Goal: Task Accomplishment & Management: Understand process/instructions

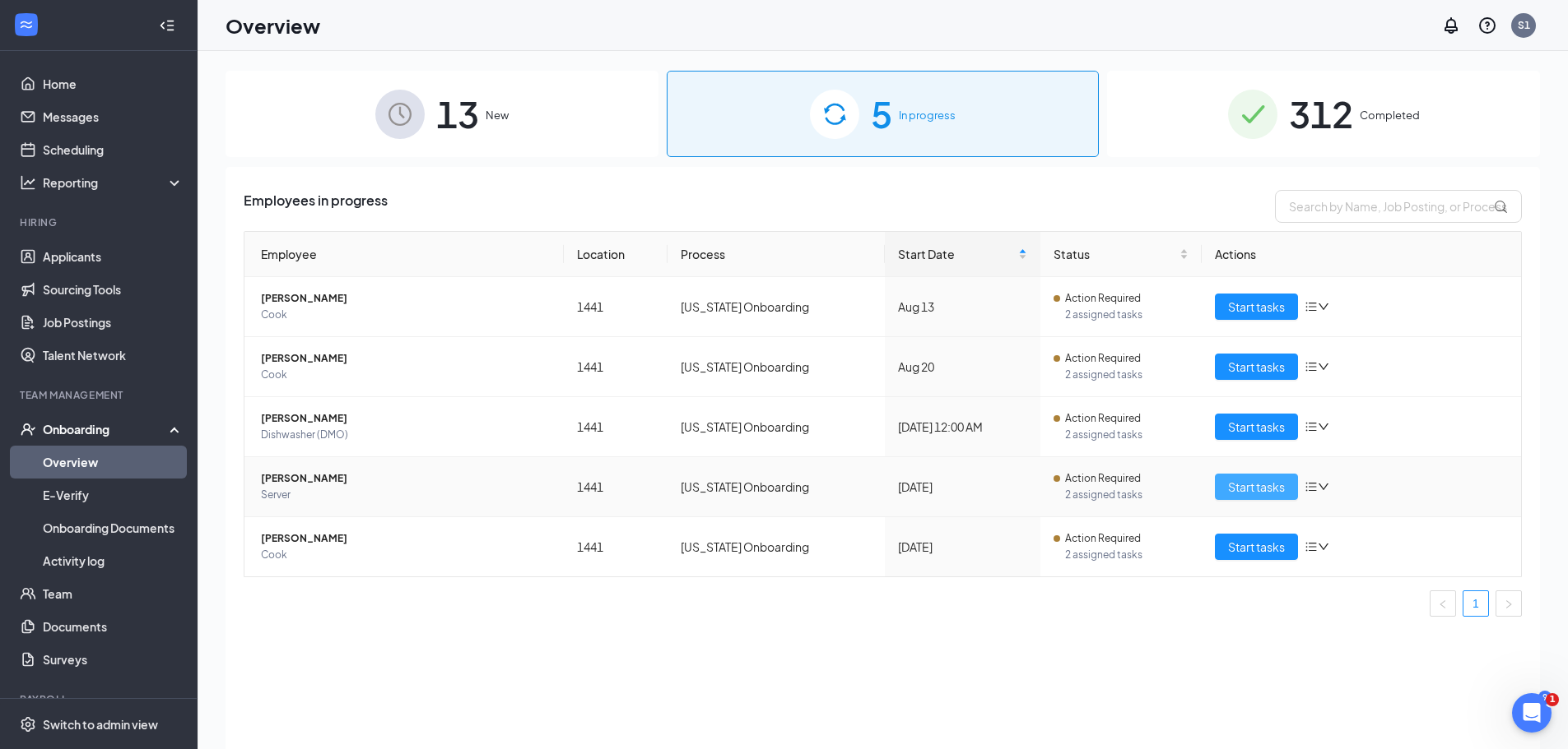
click at [1250, 485] on span "Start tasks" at bounding box center [1256, 487] width 57 height 18
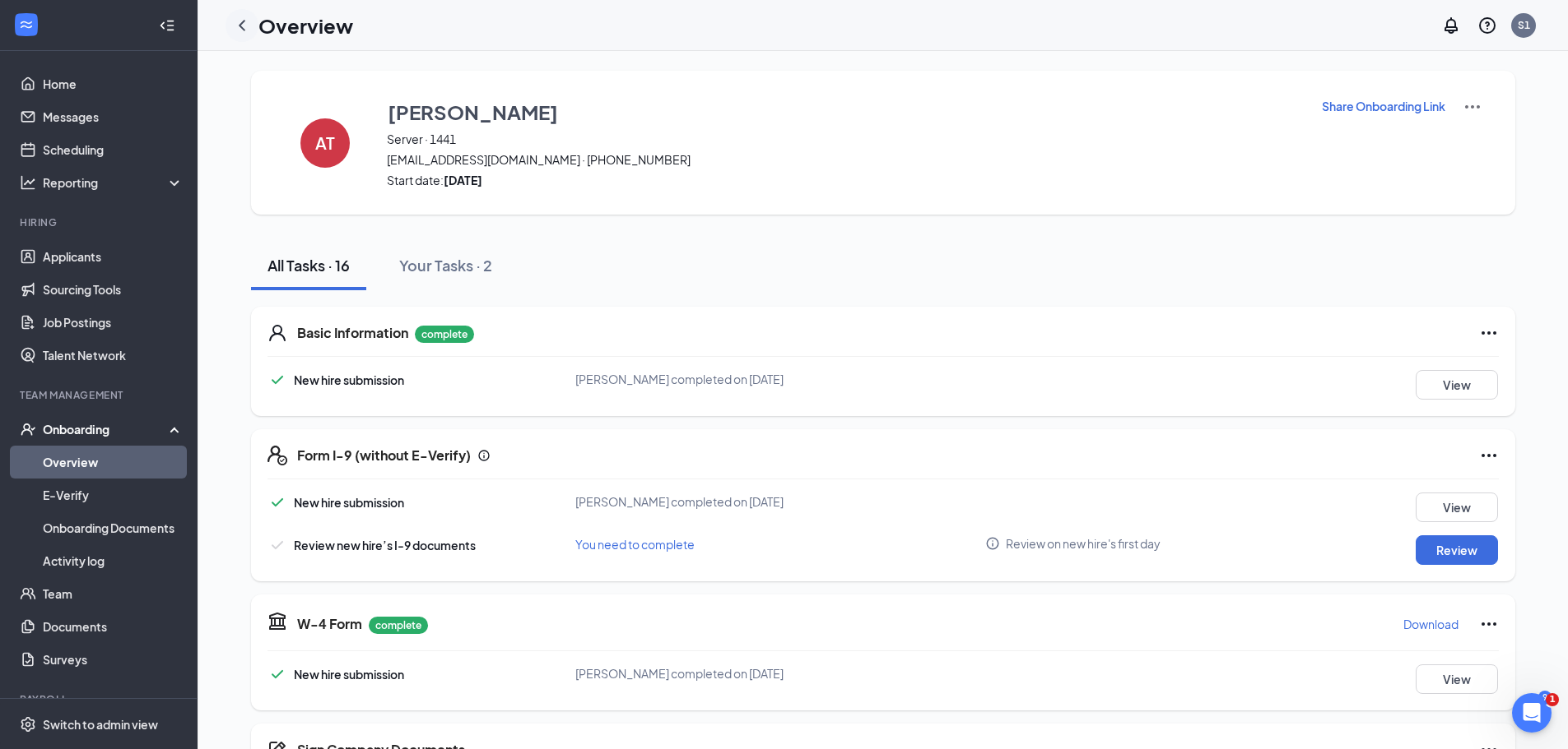
click at [239, 26] on icon "ChevronLeft" at bounding box center [242, 25] width 7 height 10
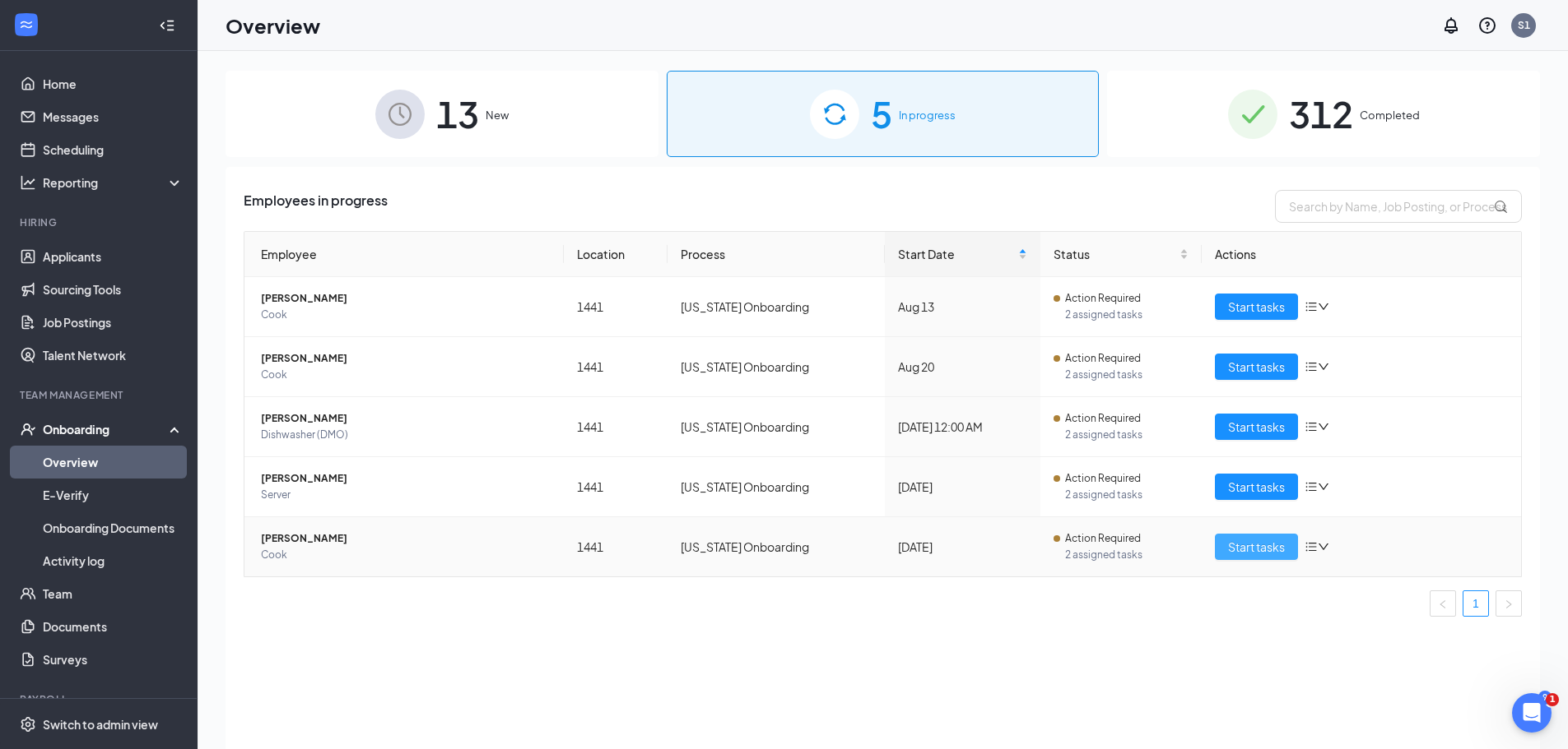
click at [1244, 545] on span "Start tasks" at bounding box center [1256, 546] width 57 height 18
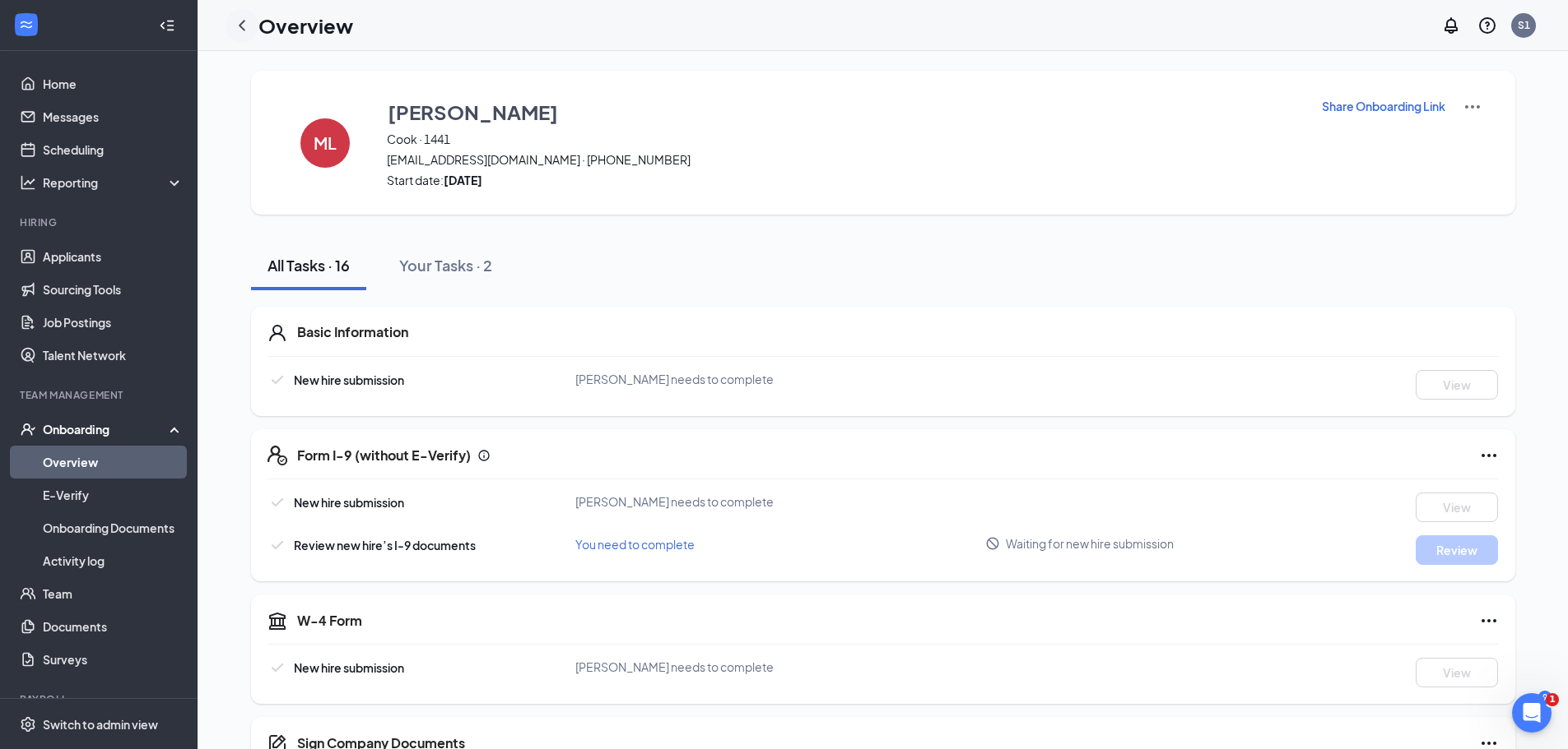
click at [239, 25] on icon "ChevronLeft" at bounding box center [242, 25] width 7 height 10
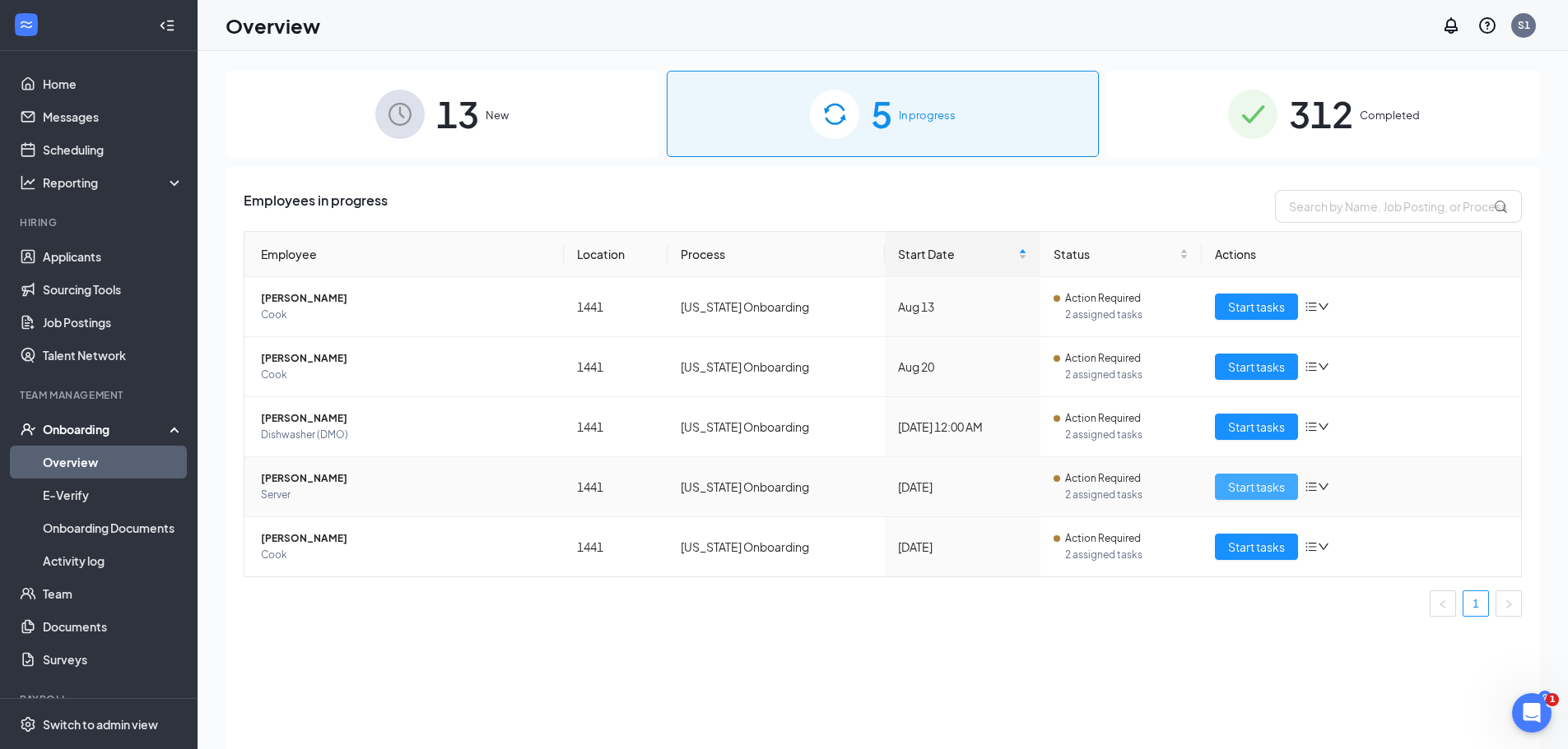
click at [1254, 482] on span "Start tasks" at bounding box center [1256, 487] width 57 height 18
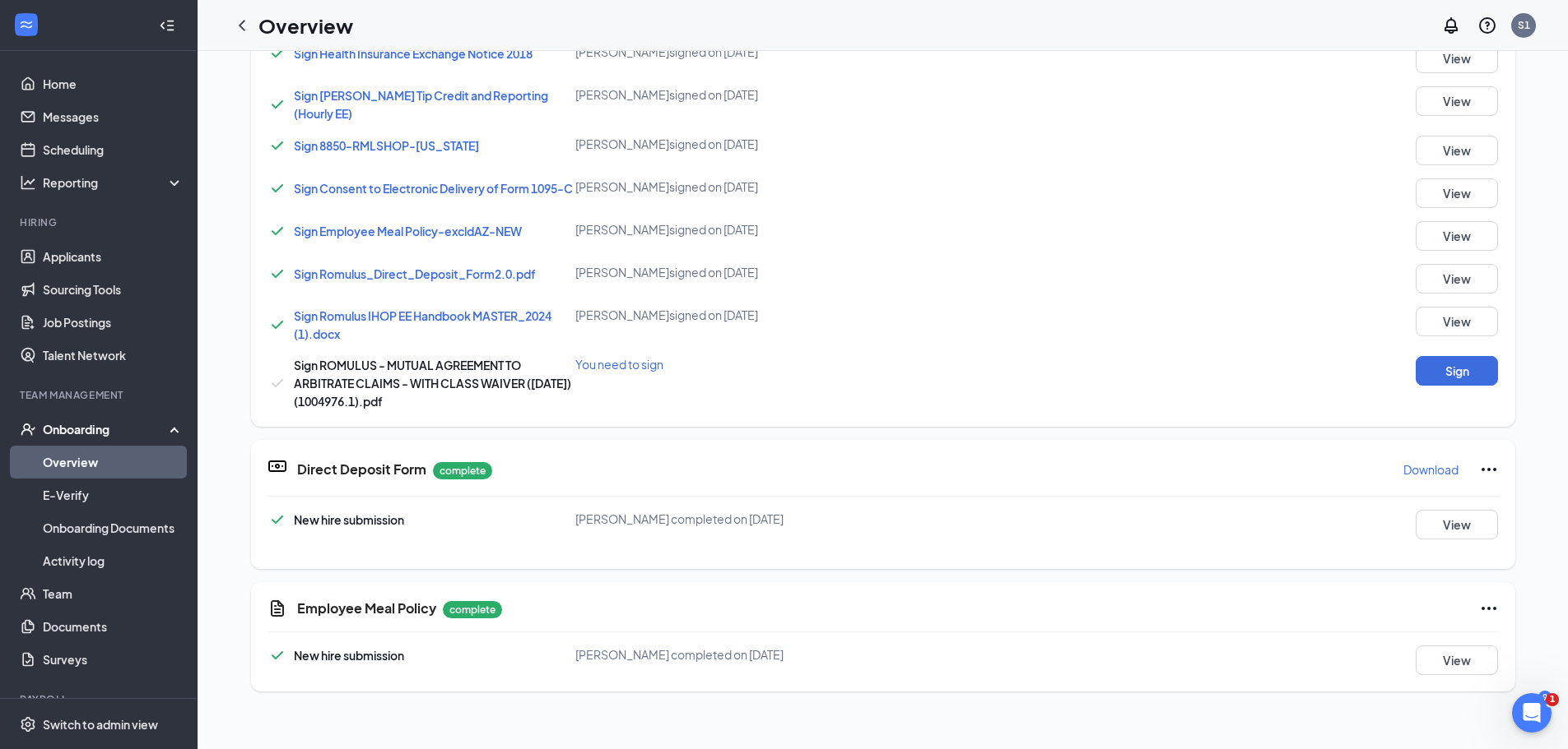
scroll to position [854, 0]
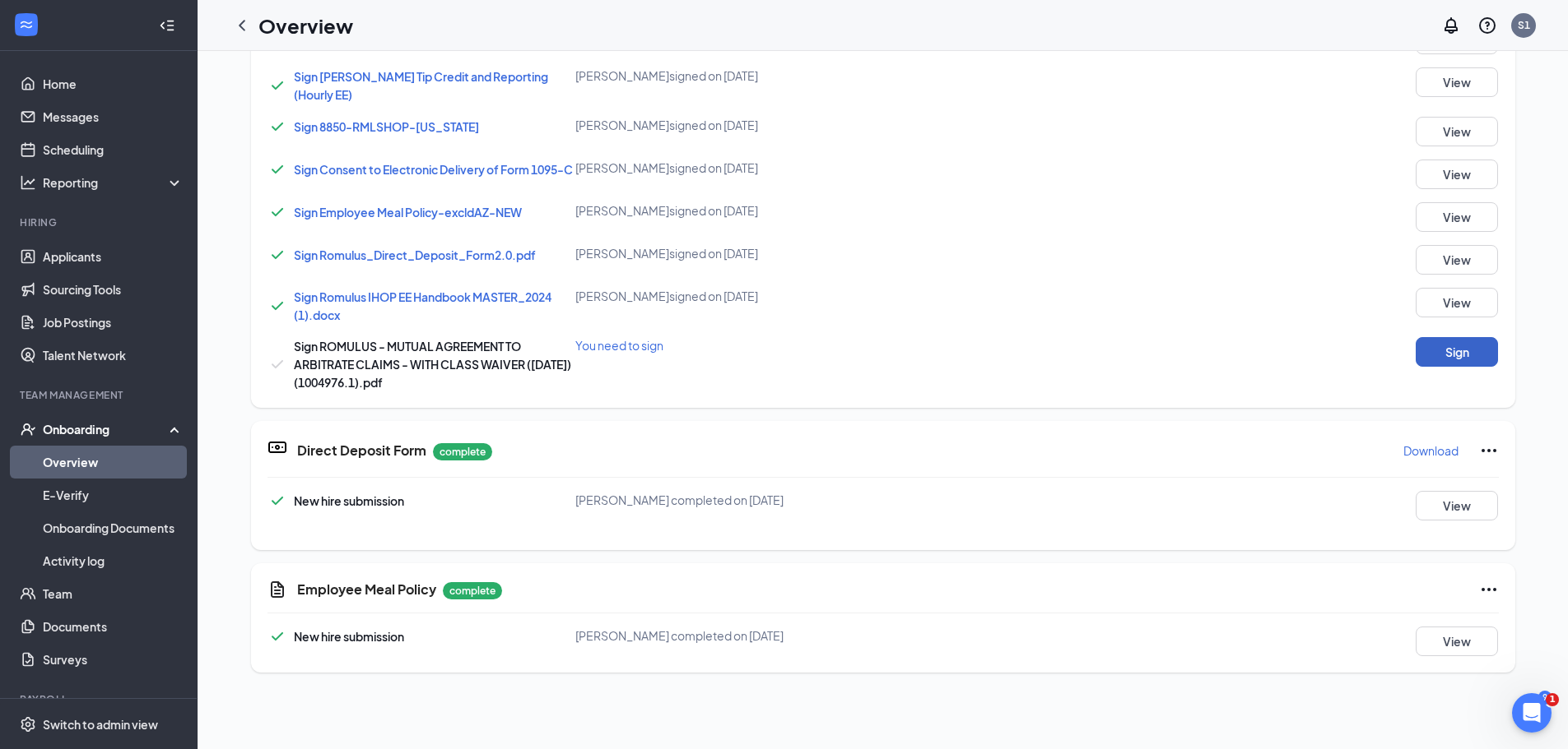
click at [1447, 350] on button "Sign" at bounding box center [1456, 352] width 82 height 29
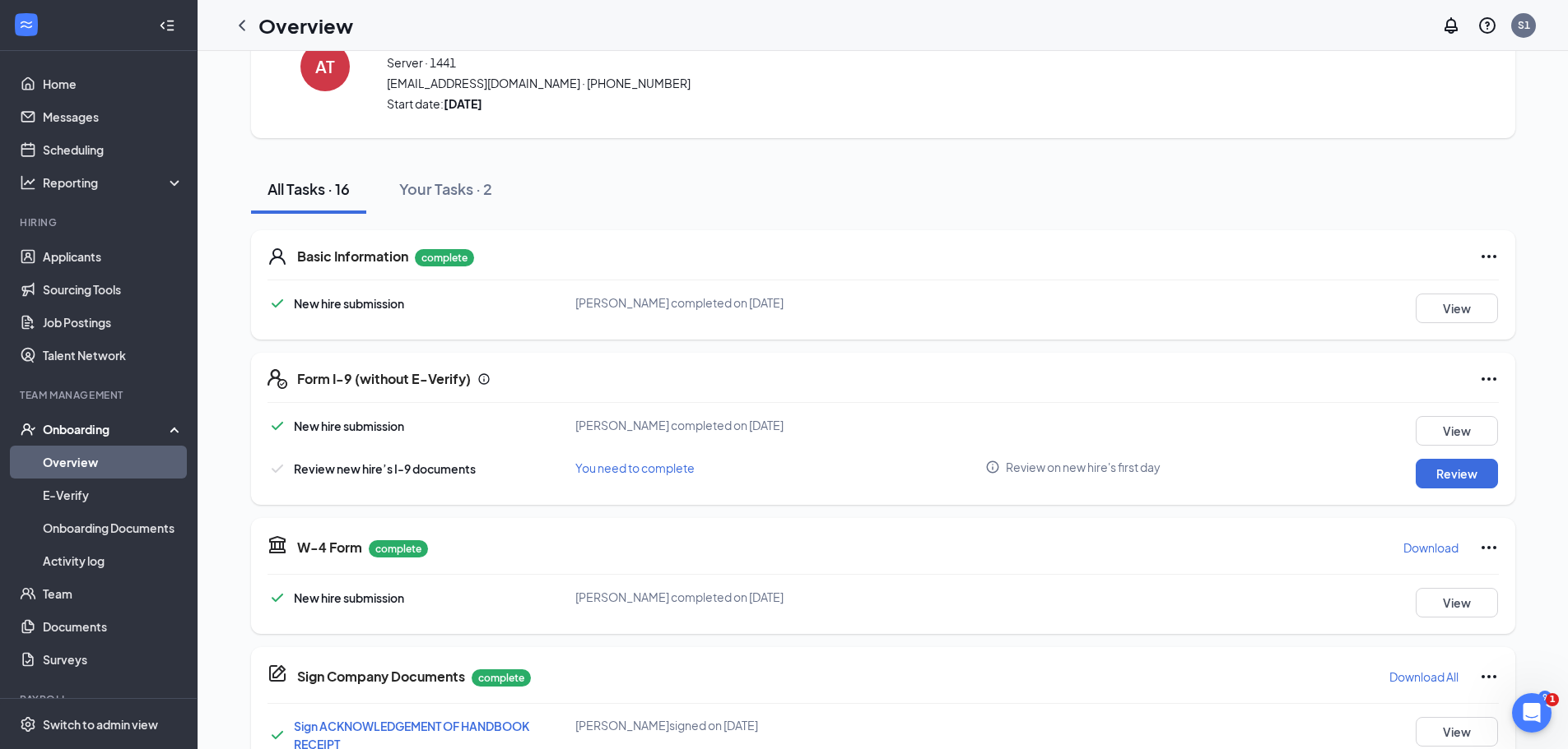
scroll to position [0, 0]
